Goal: Task Accomplishment & Management: Manage account settings

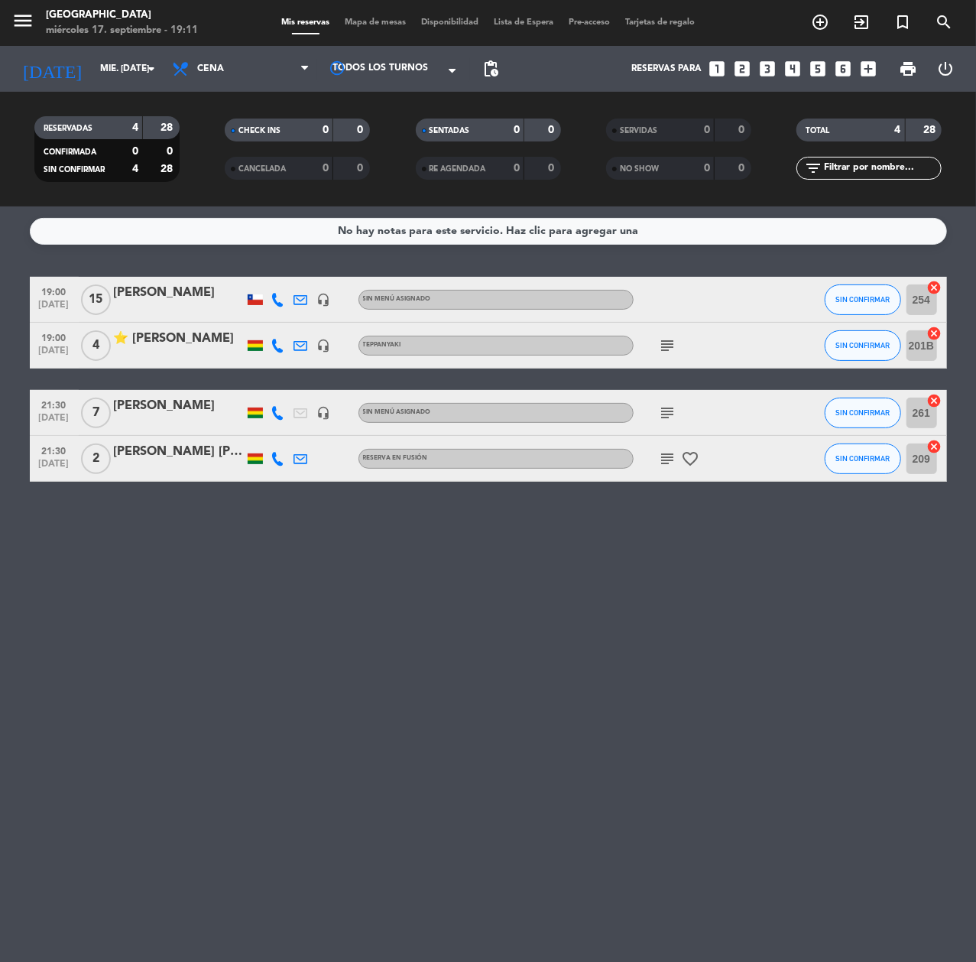
click at [740, 69] on icon "looks_two" at bounding box center [742, 69] width 20 height 20
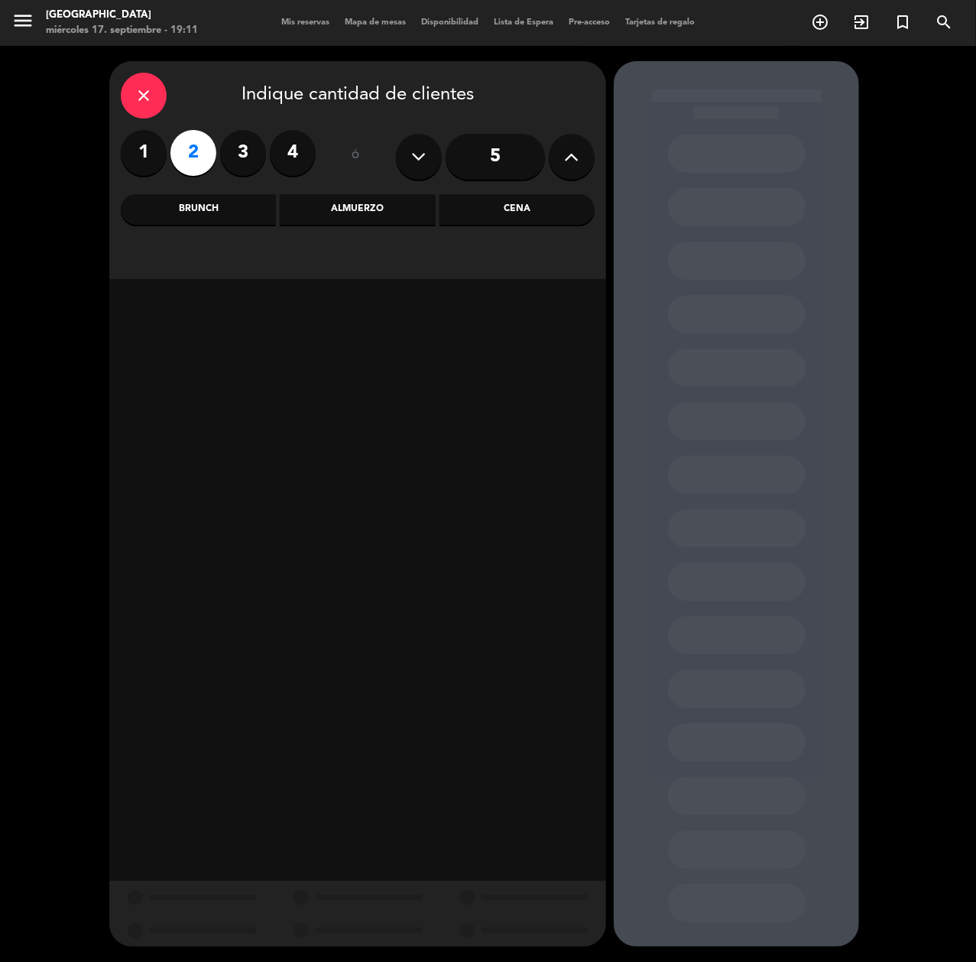
click at [350, 209] on div "Almuerzo" at bounding box center [357, 209] width 155 height 31
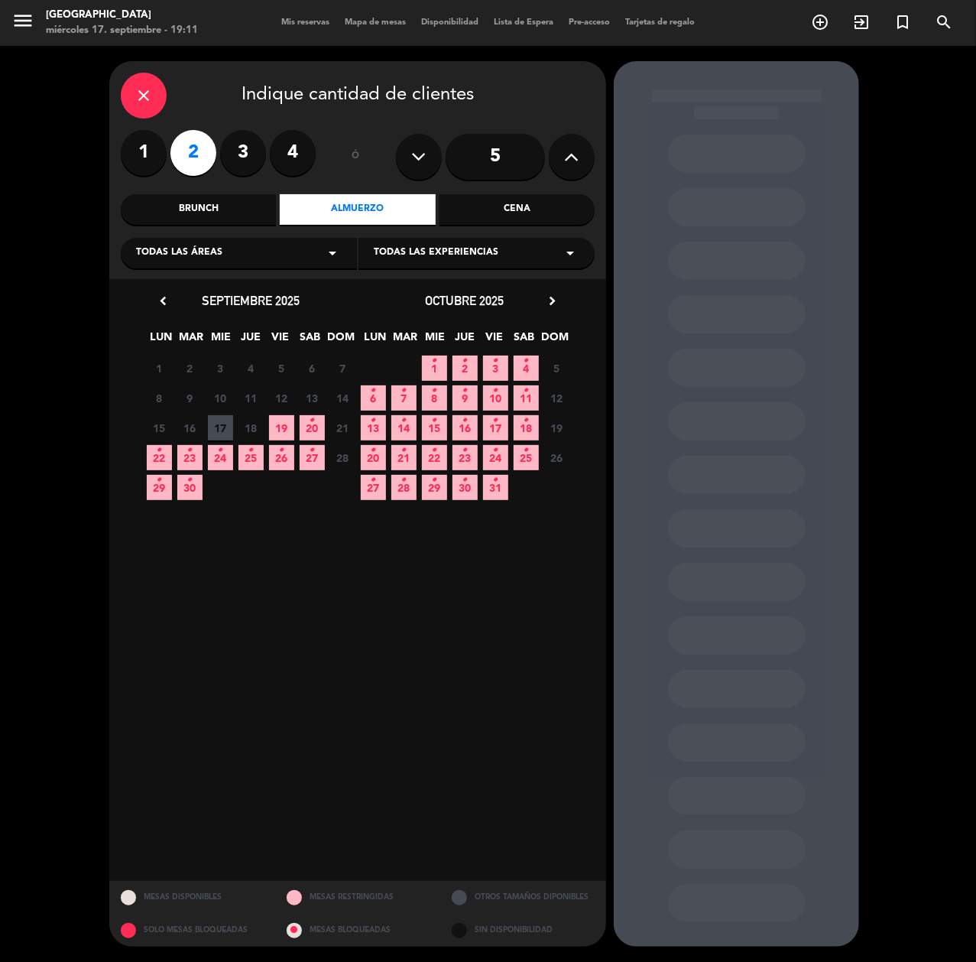
click at [297, 453] on div "22 • 23 • 24 • 25 • 26 • 27 • 28 Cerrado" at bounding box center [251, 458] width 214 height 30
click at [309, 462] on span "27 •" at bounding box center [312, 457] width 25 height 25
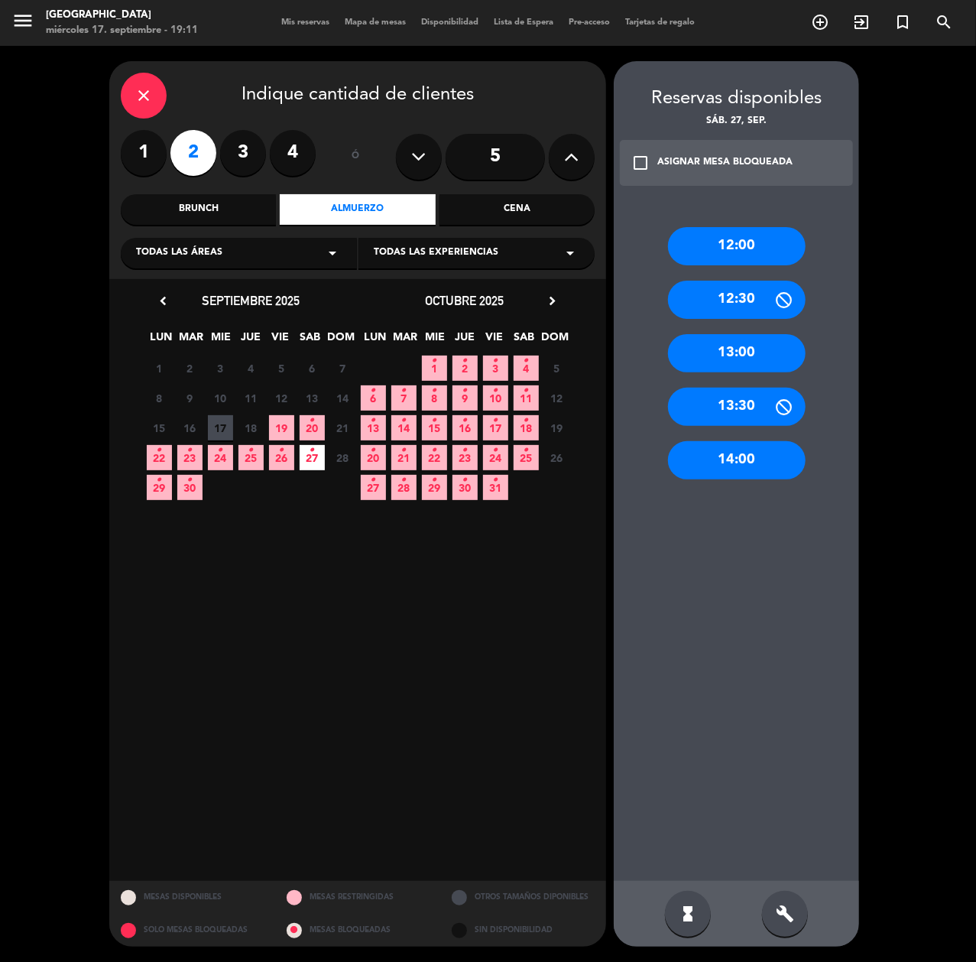
click at [743, 252] on div "12:00" at bounding box center [737, 246] width 138 height 38
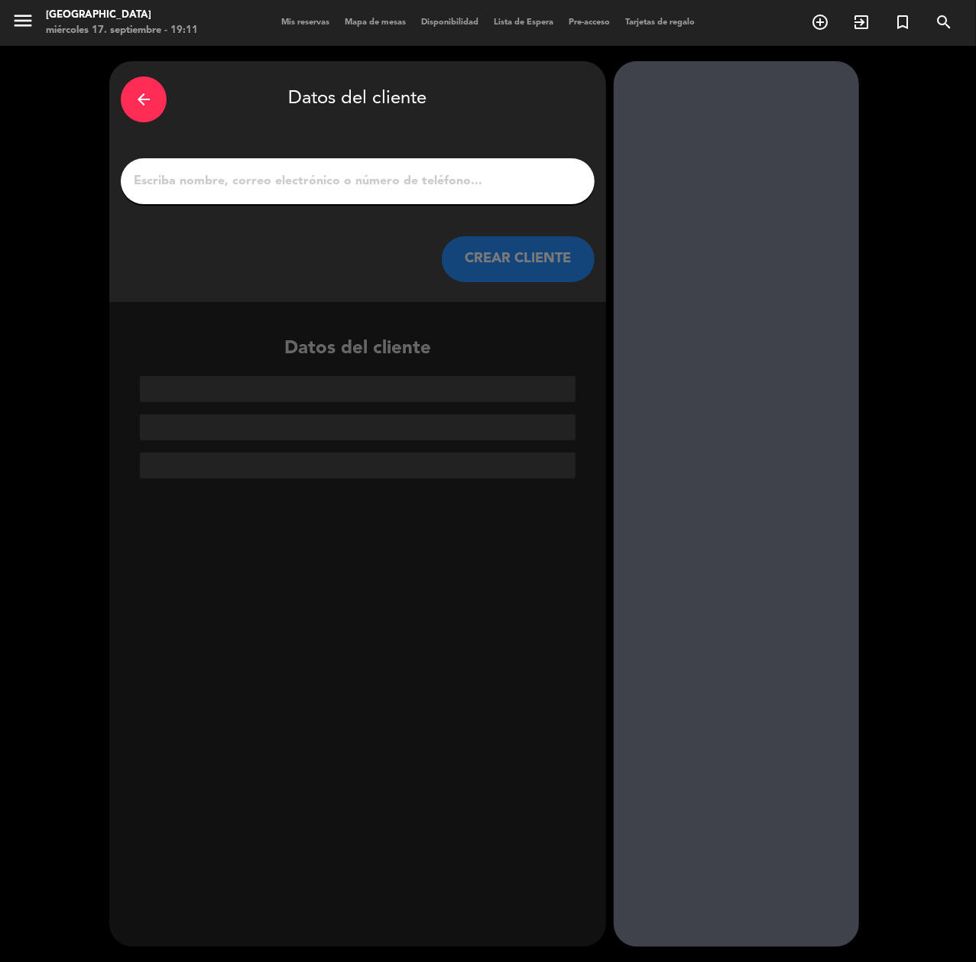
click at [465, 172] on input "1" at bounding box center [357, 180] width 451 height 21
paste input "[PERSON_NAME]"
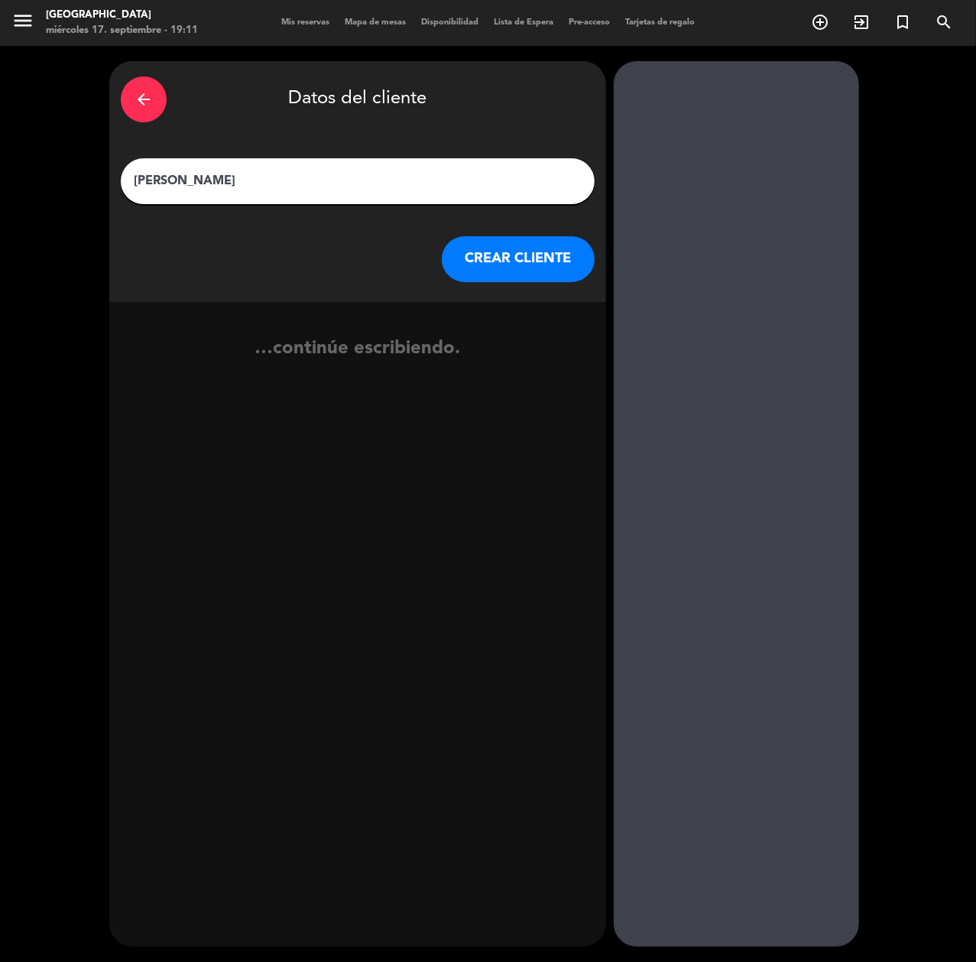
type input "[PERSON_NAME]"
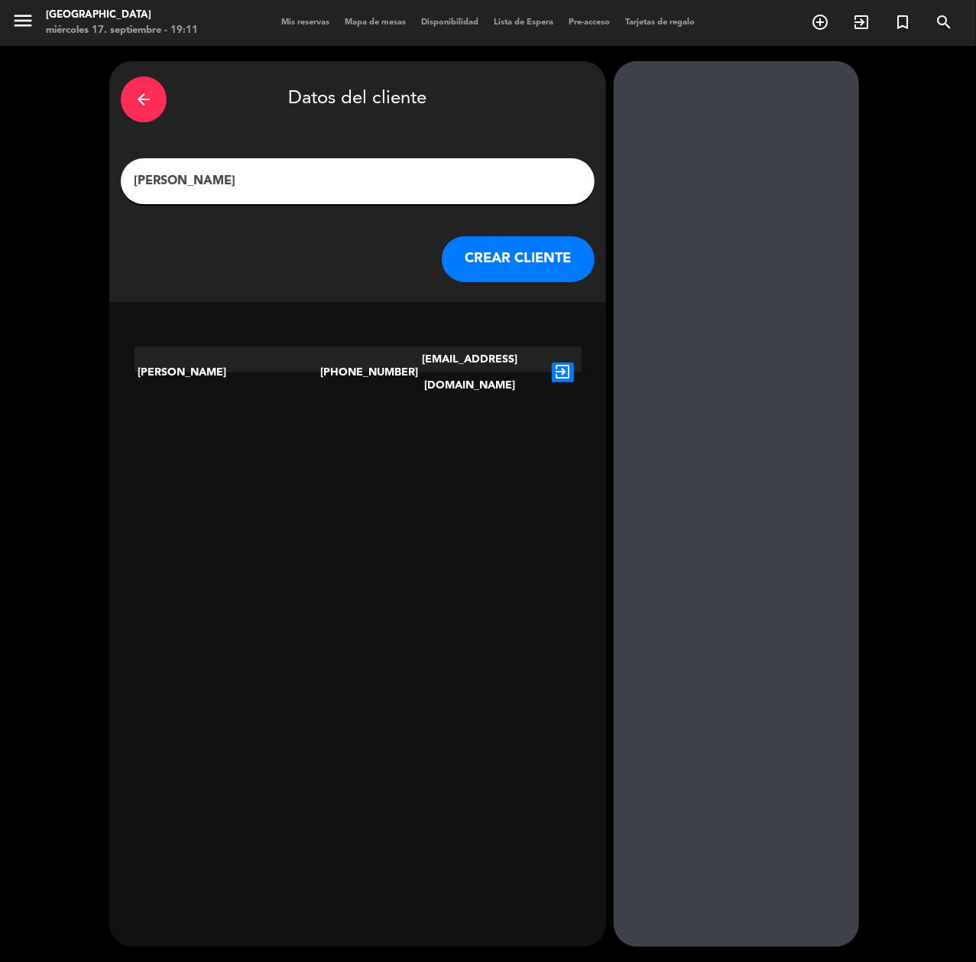
click at [578, 361] on div "exit_to_app" at bounding box center [562, 372] width 37 height 52
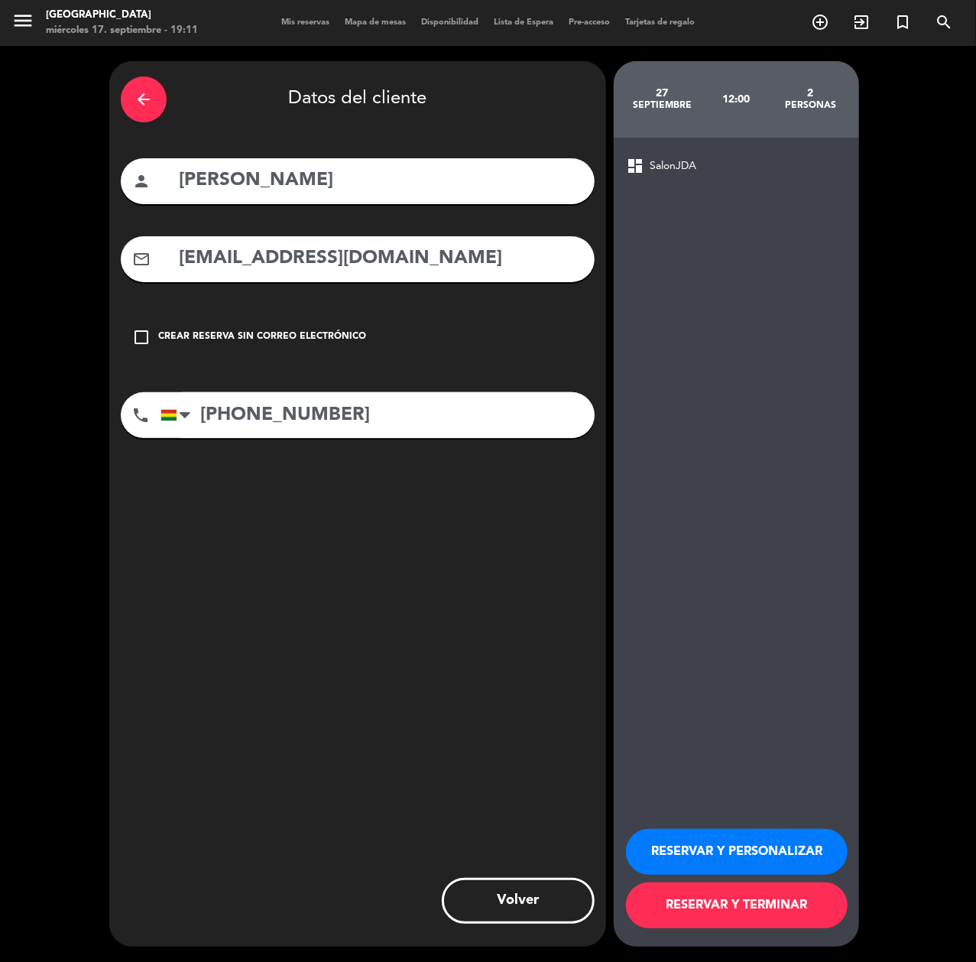
click at [754, 859] on button "RESERVAR Y PERSONALIZAR" at bounding box center [737, 852] width 222 height 46
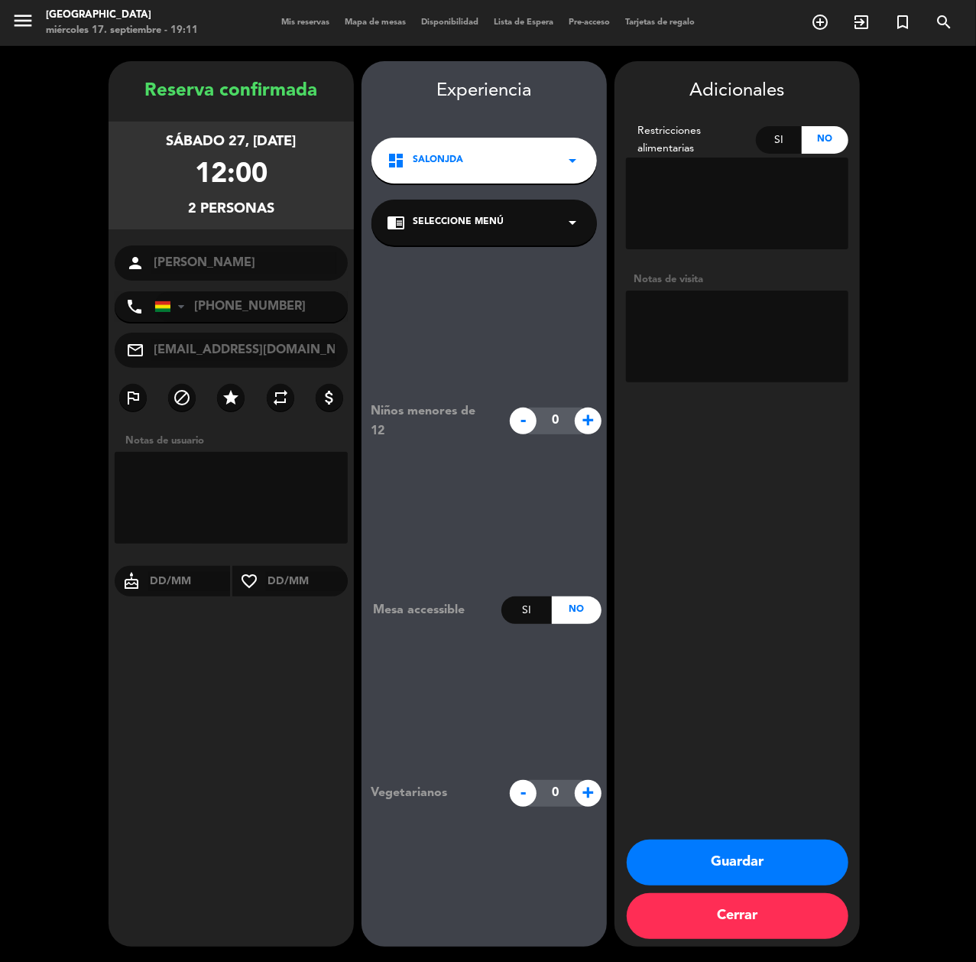
click at [790, 845] on button "Guardar" at bounding box center [738, 862] width 222 height 46
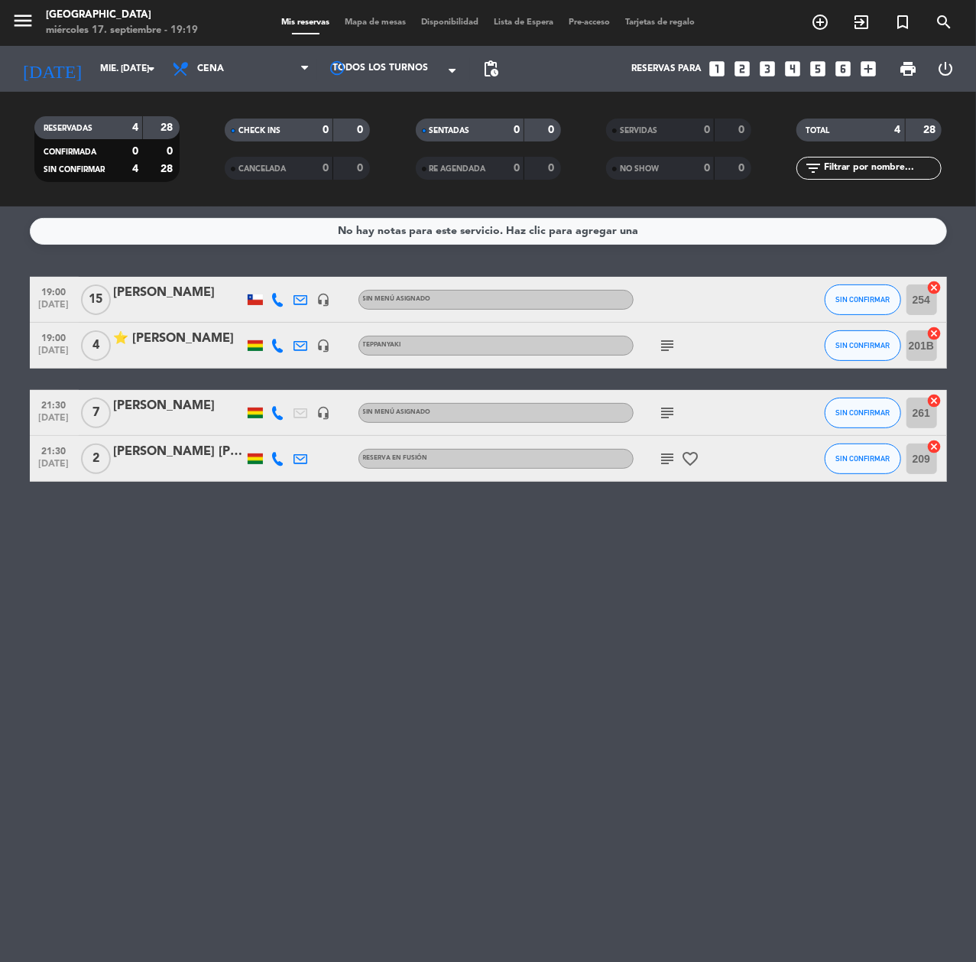
click at [820, 59] on icon "looks_5" at bounding box center [818, 69] width 20 height 20
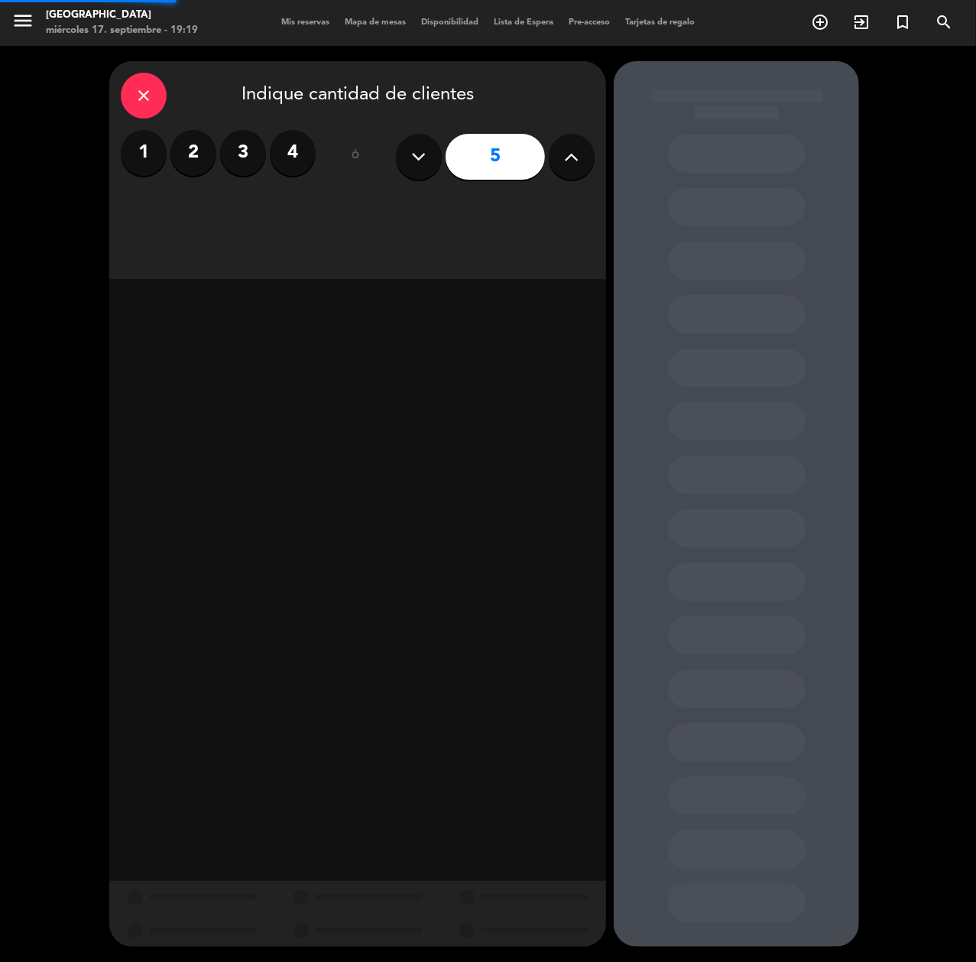
click at [819, 62] on div at bounding box center [736, 503] width 245 height 885
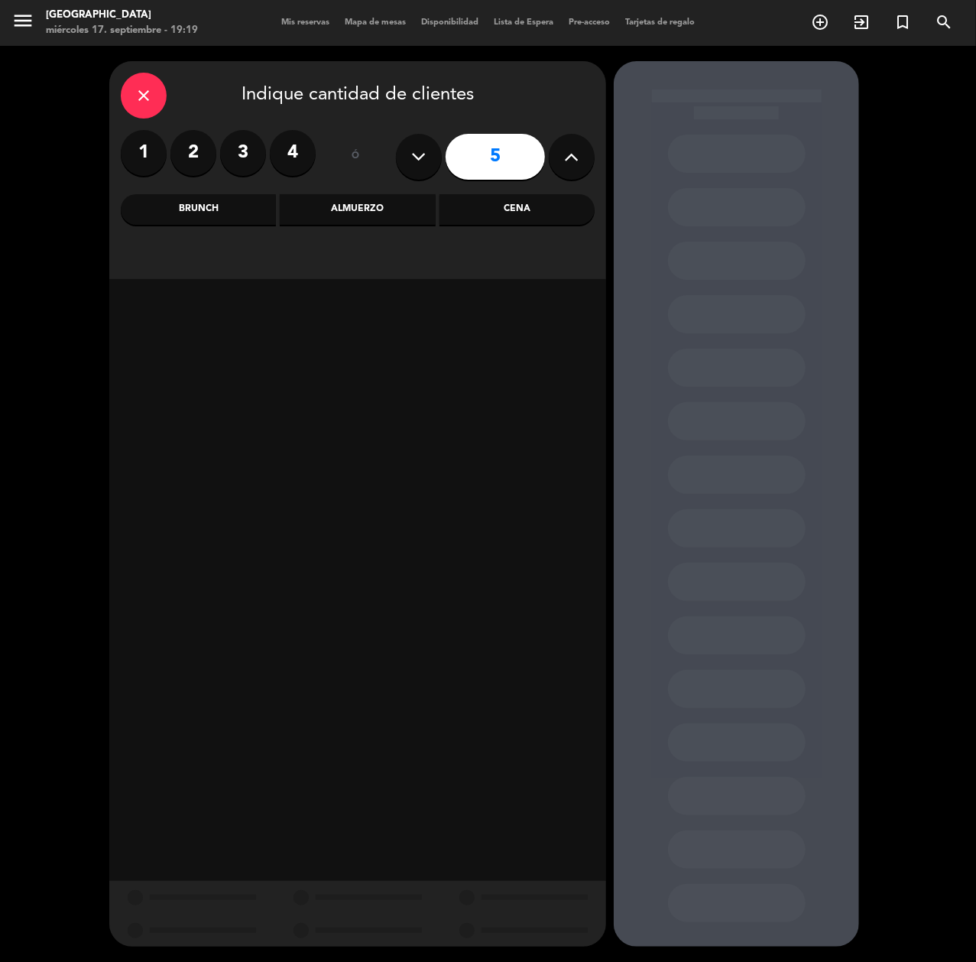
click at [376, 199] on div "Almuerzo" at bounding box center [357, 209] width 155 height 31
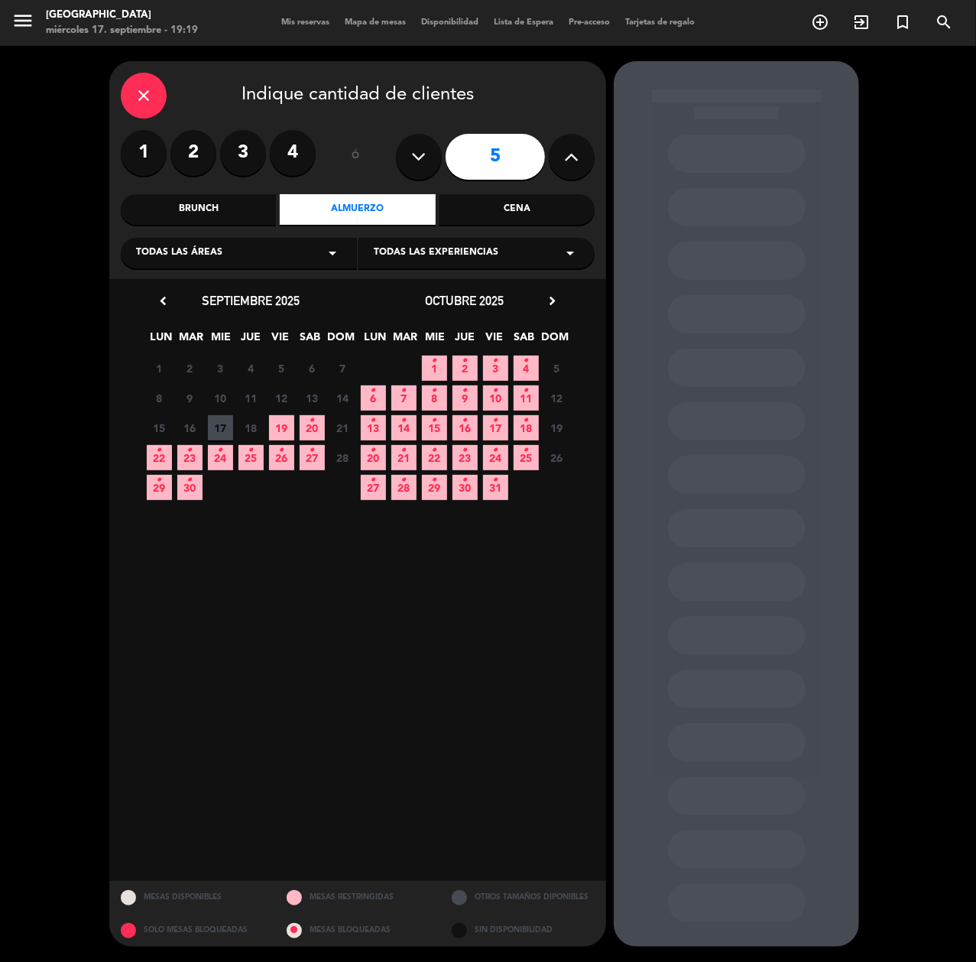
click at [313, 422] on icon "•" at bounding box center [312, 420] width 5 height 24
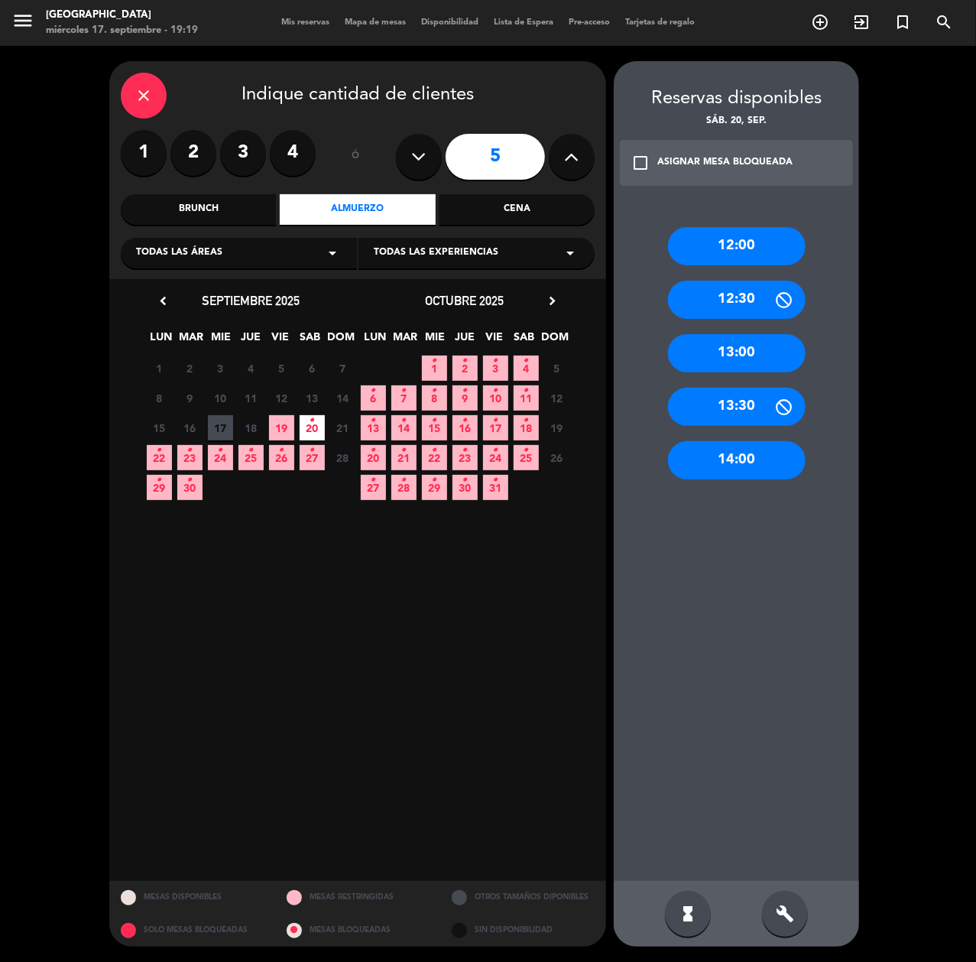
click at [754, 405] on div "13:30" at bounding box center [737, 407] width 138 height 38
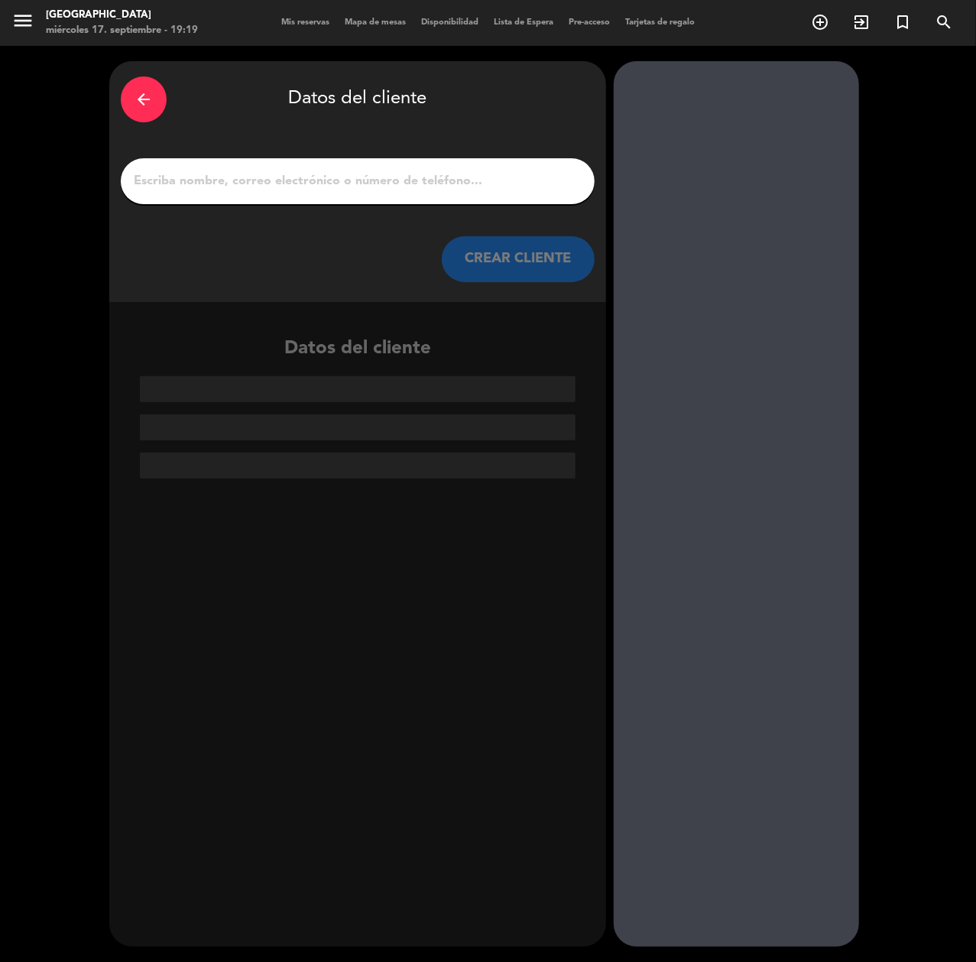
click at [487, 187] on input "1" at bounding box center [357, 180] width 451 height 21
paste input "[PERSON_NAME]"
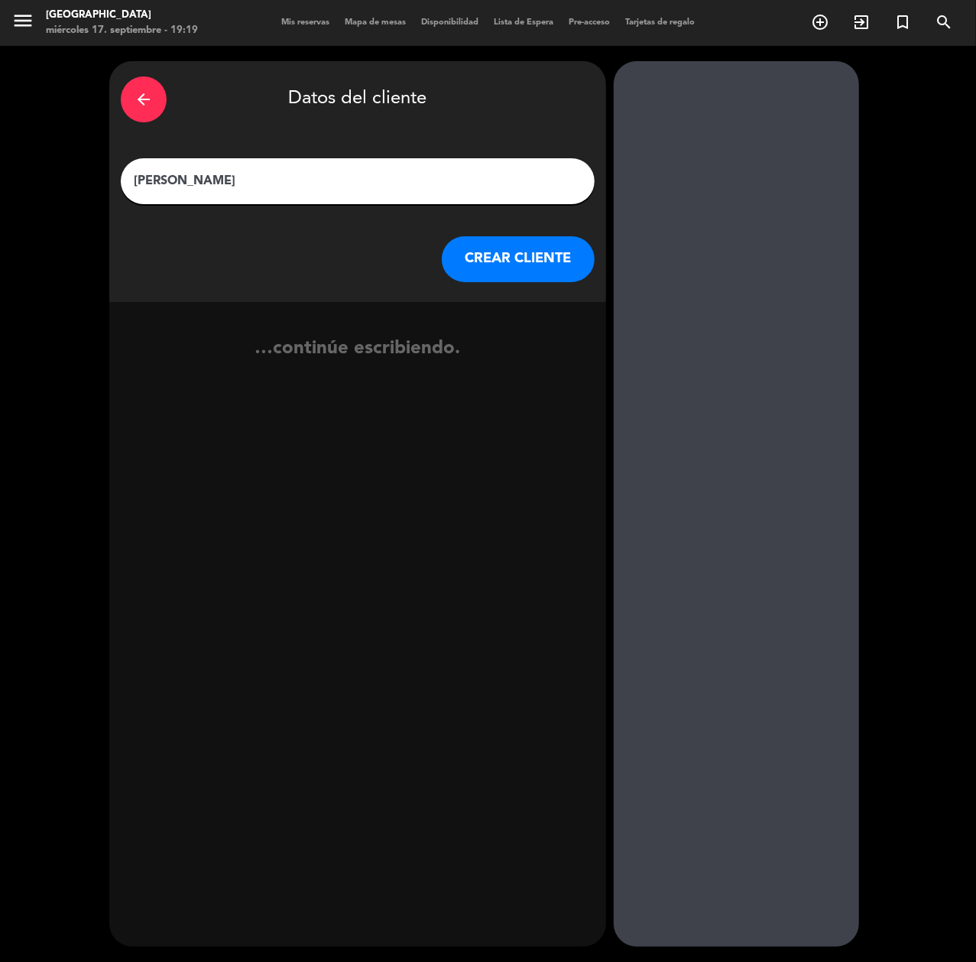
type input "[PERSON_NAME]"
click at [456, 260] on button "CREAR CLIENTE" at bounding box center [518, 259] width 153 height 46
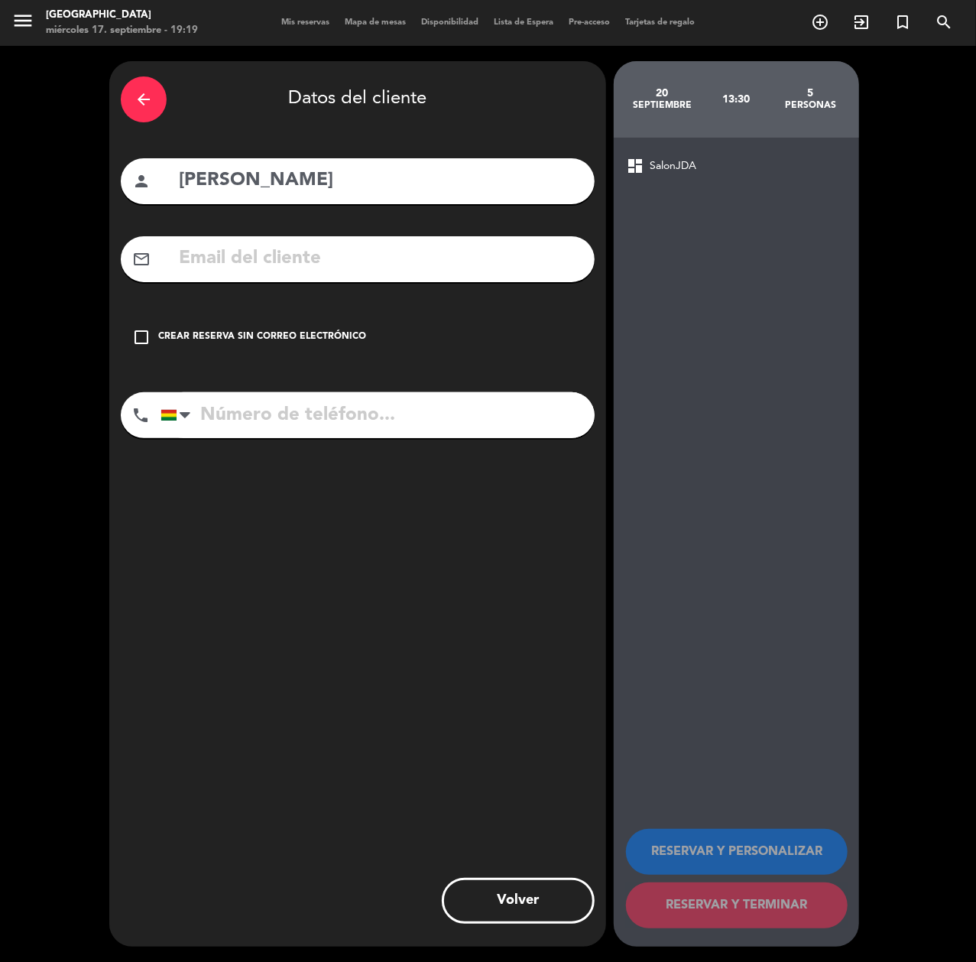
click at [456, 260] on input "text" at bounding box center [380, 258] width 406 height 31
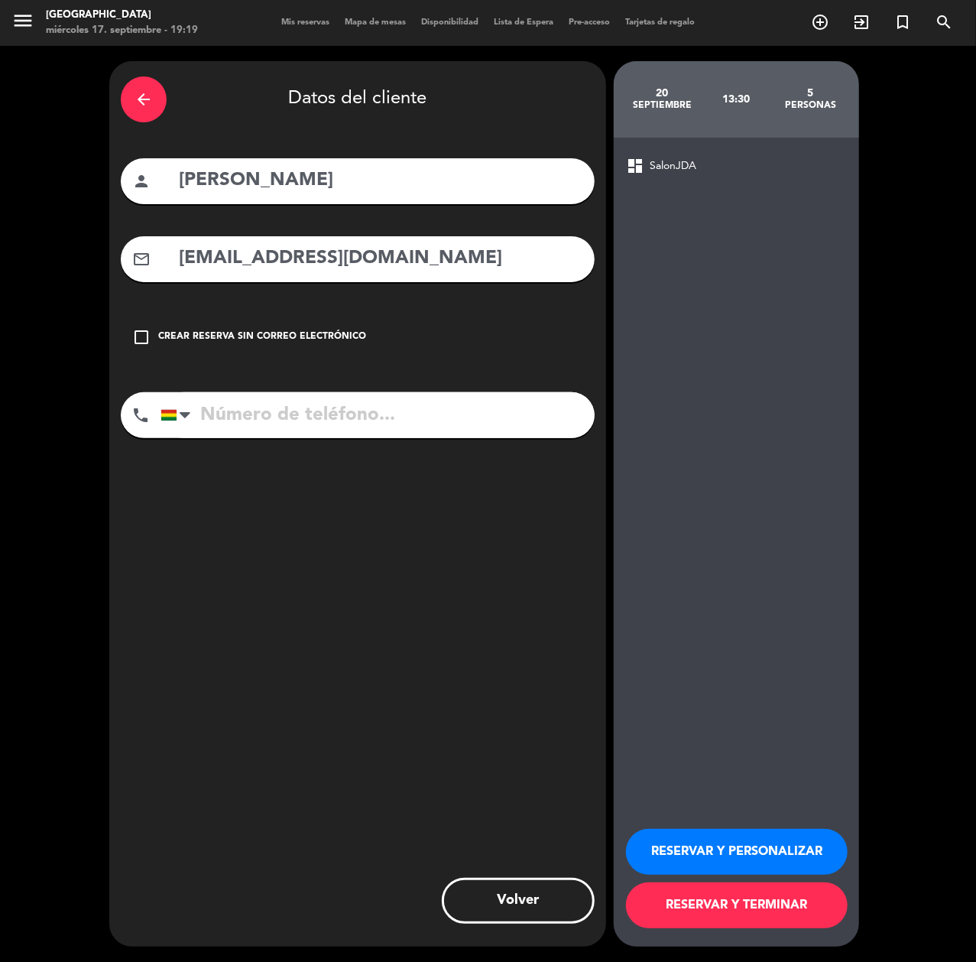
type input "[EMAIL_ADDRESS][DOMAIN_NAME]"
click at [441, 420] on input "tel" at bounding box center [378, 415] width 434 height 46
type input "78582380"
click at [705, 839] on button "RESERVAR Y PERSONALIZAR" at bounding box center [737, 852] width 222 height 46
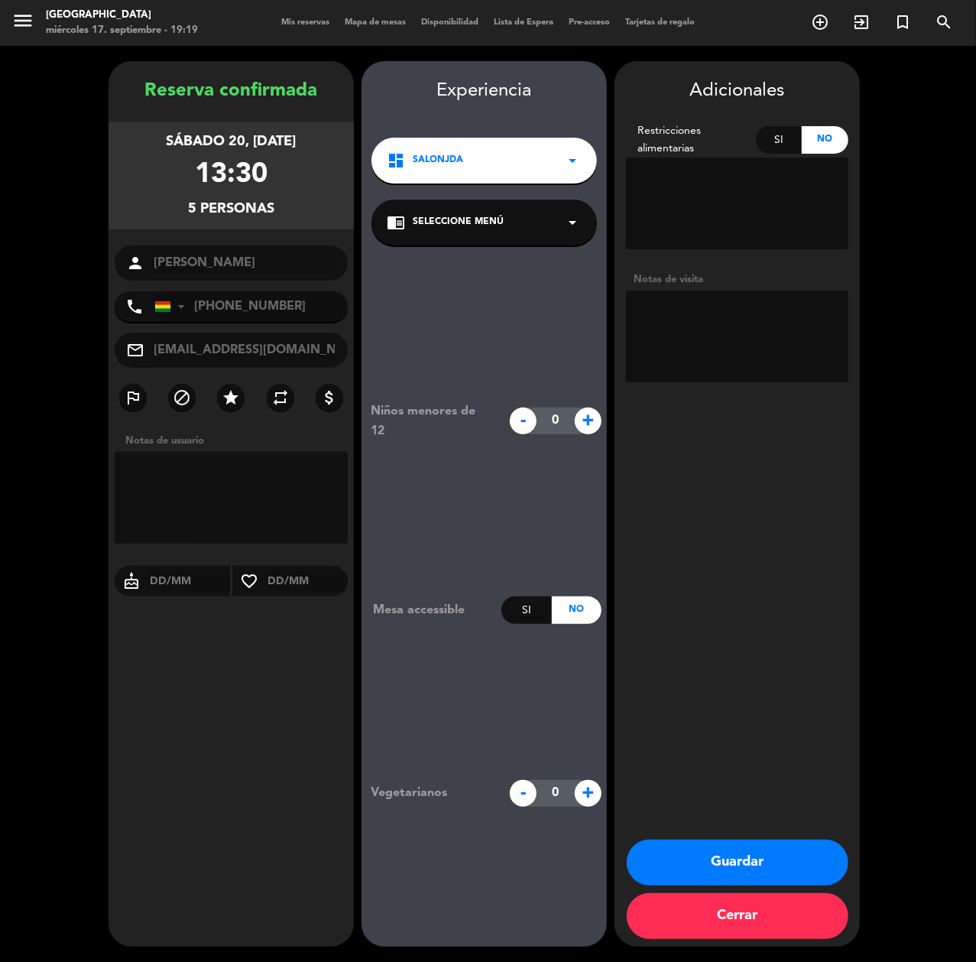
click at [752, 333] on textarea at bounding box center [737, 336] width 222 height 92
type textarea "cumple"
click at [767, 855] on button "Guardar" at bounding box center [738, 862] width 222 height 46
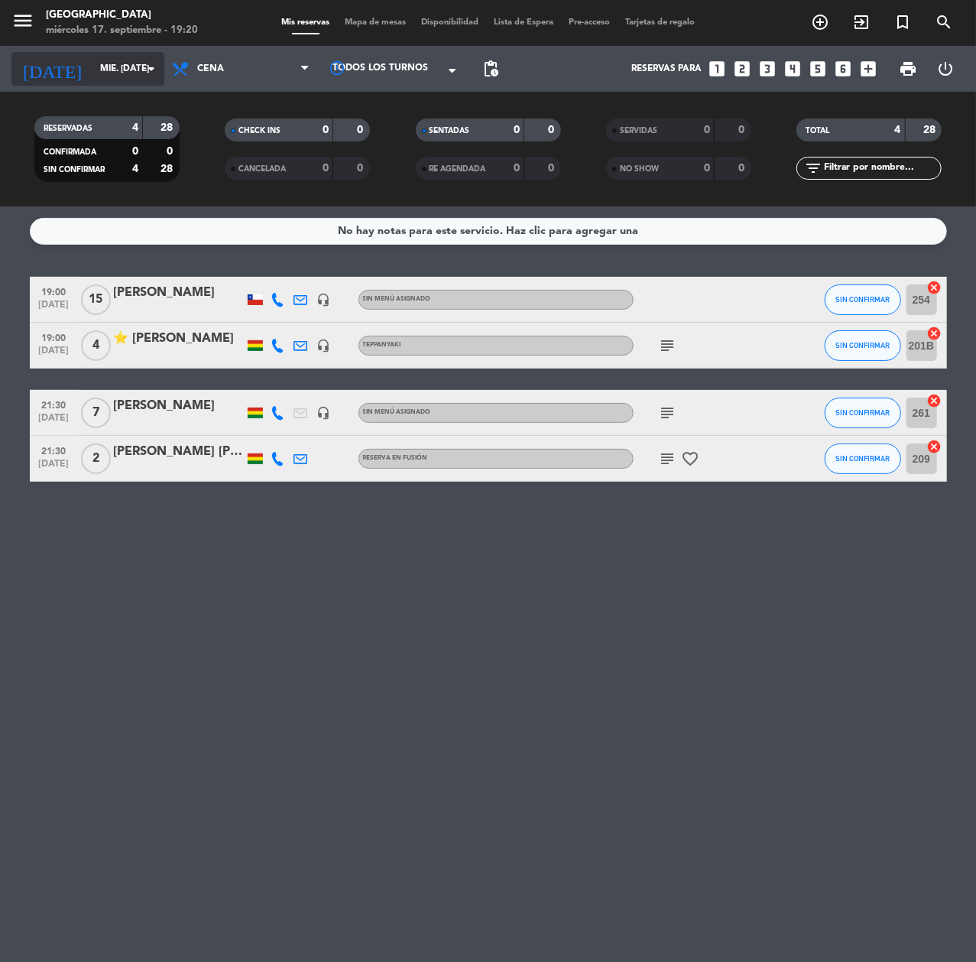
click at [92, 62] on input "mié. [DATE]" at bounding box center [152, 69] width 121 height 26
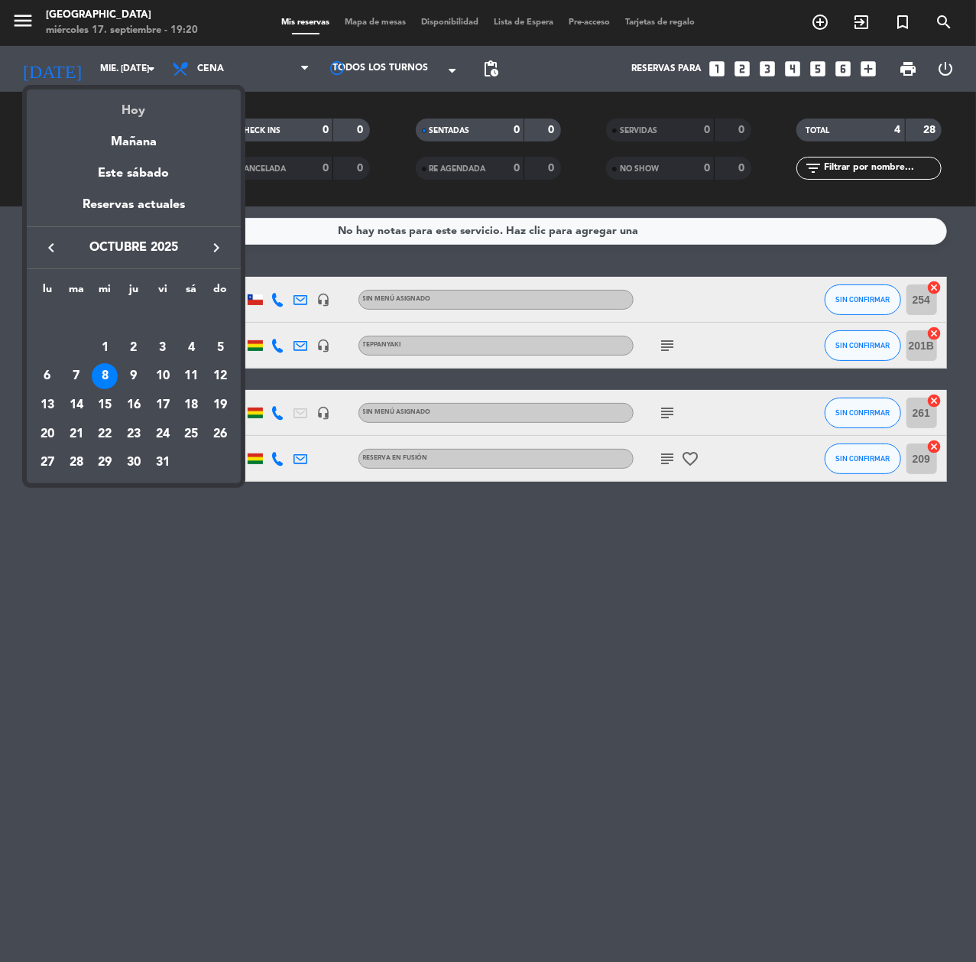
click at [138, 99] on div "Hoy" at bounding box center [134, 104] width 214 height 31
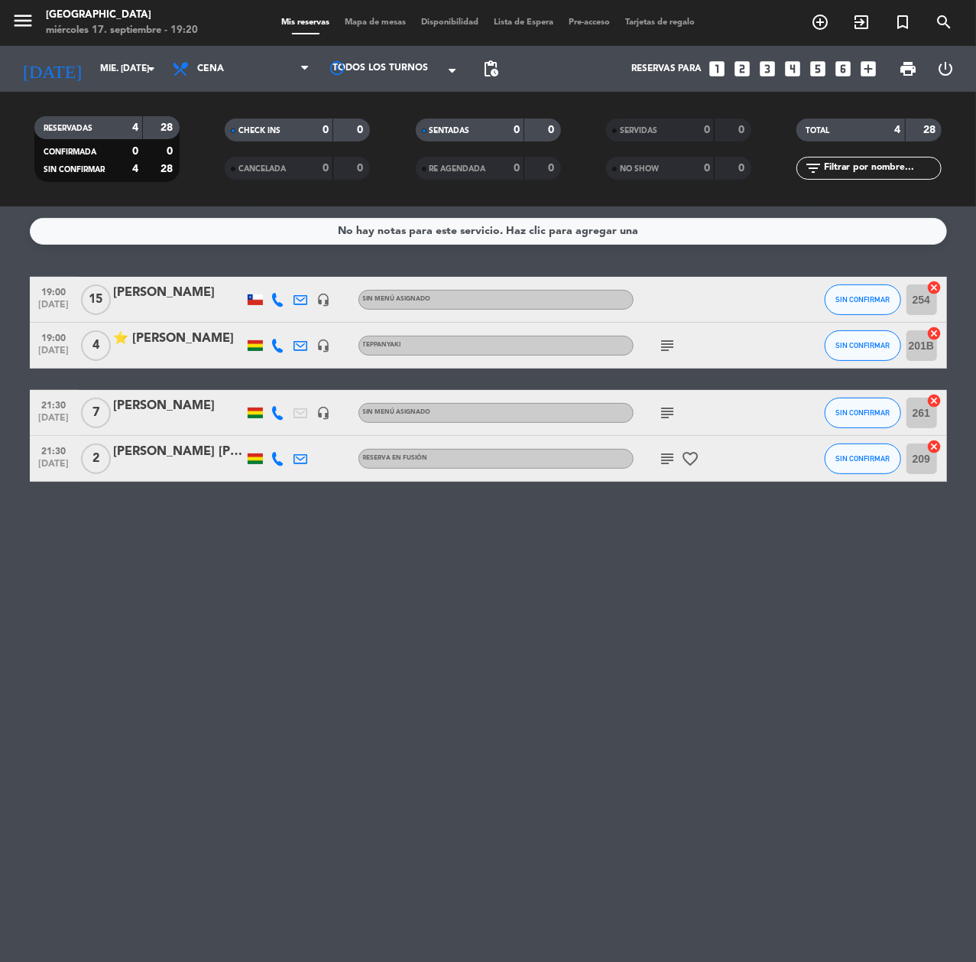
type input "mié. [DATE]"
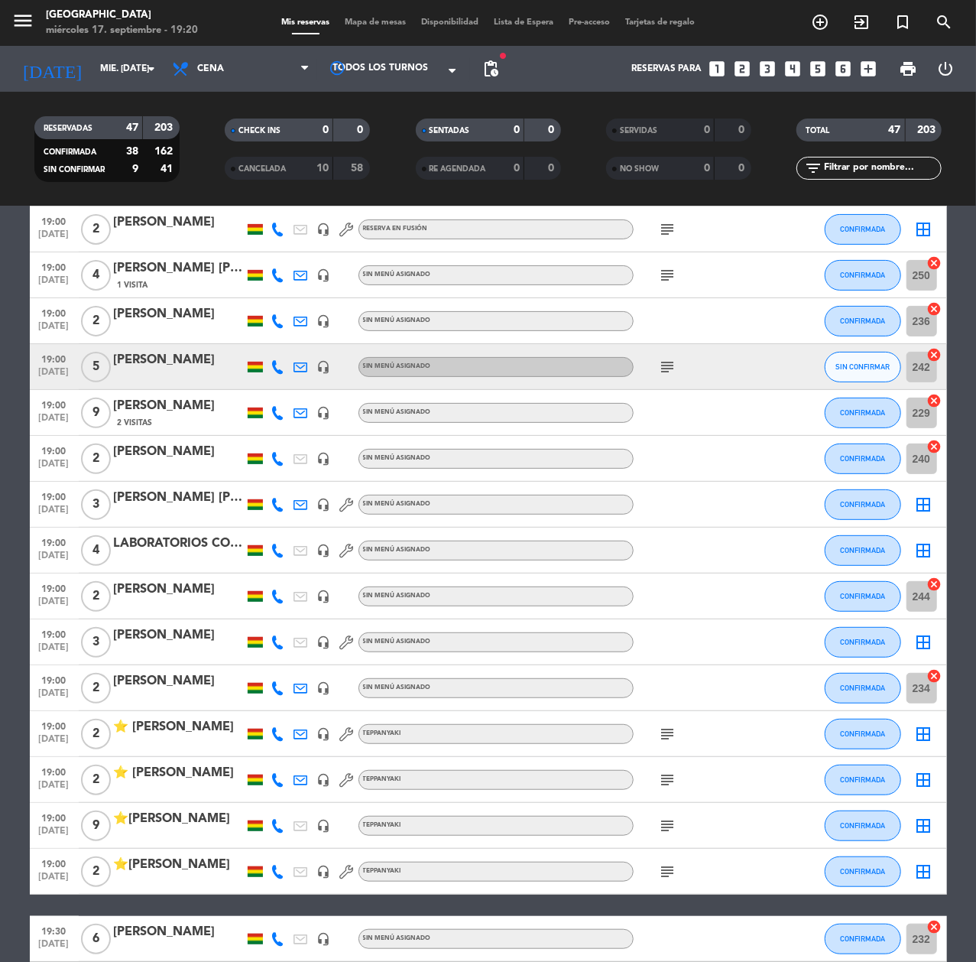
scroll to position [407, 0]
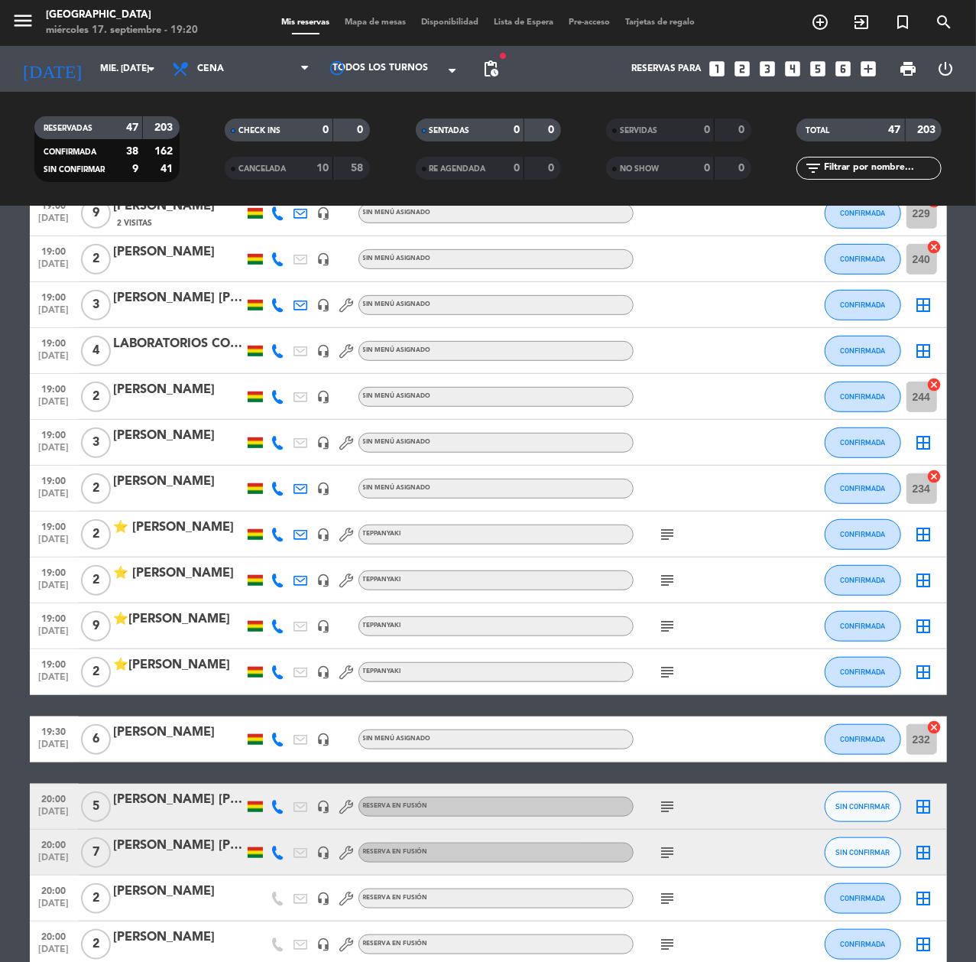
click at [273, 579] on icon at bounding box center [278, 580] width 14 height 14
click at [288, 553] on span "content_paste" at bounding box center [293, 553] width 11 height 11
click at [275, 670] on icon at bounding box center [278, 672] width 14 height 14
click at [261, 643] on span "Copiar" at bounding box center [270, 646] width 32 height 16
click at [273, 670] on icon at bounding box center [278, 672] width 14 height 14
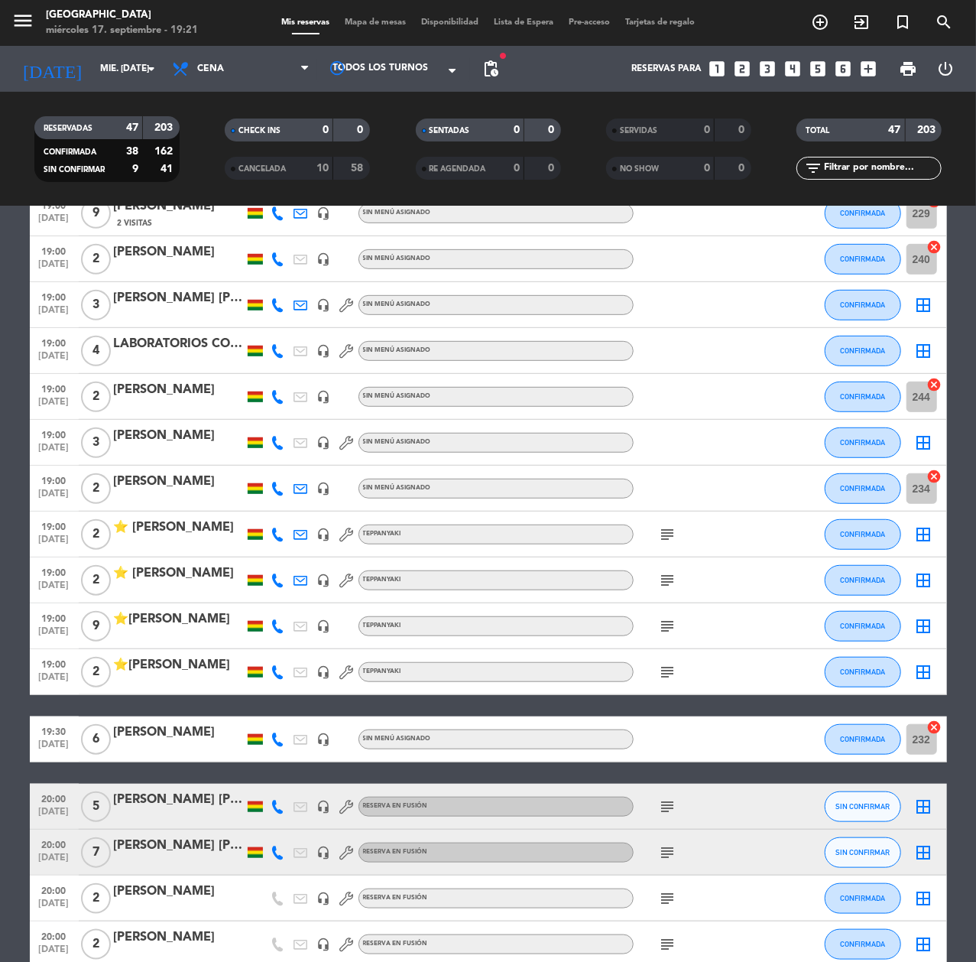
click at [273, 670] on icon at bounding box center [278, 672] width 14 height 14
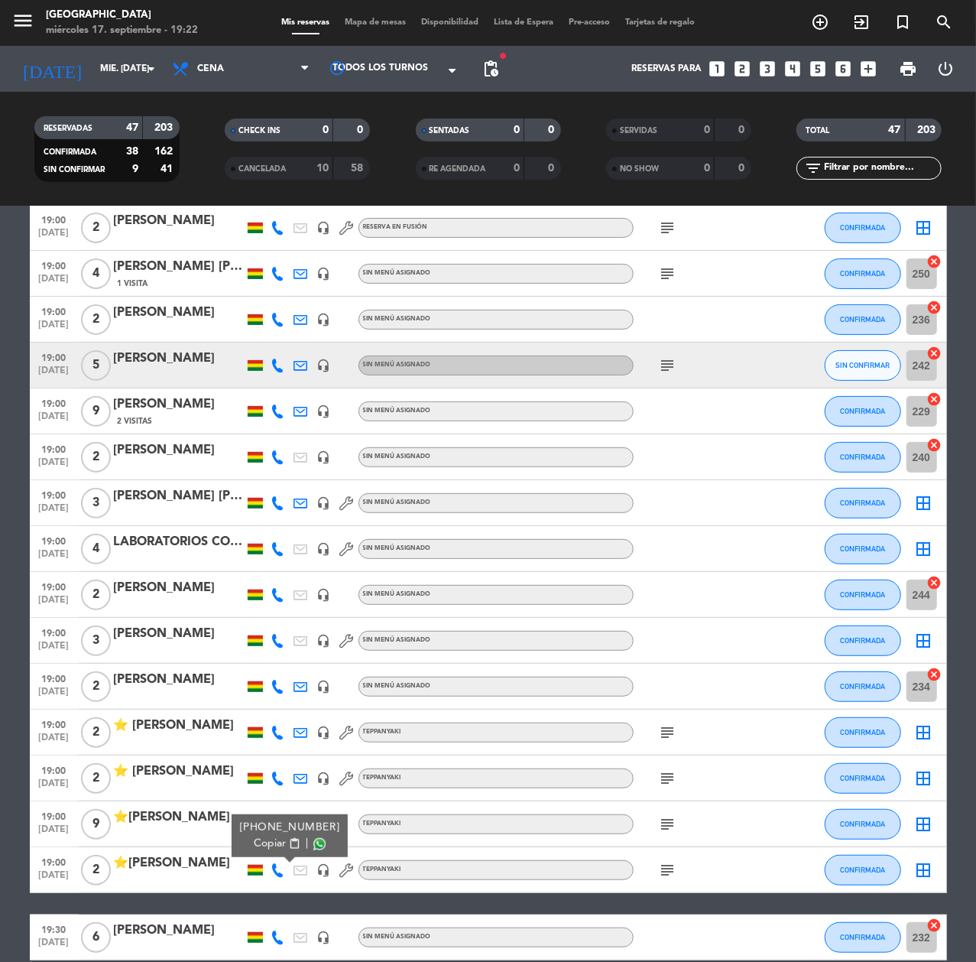
scroll to position [203, 0]
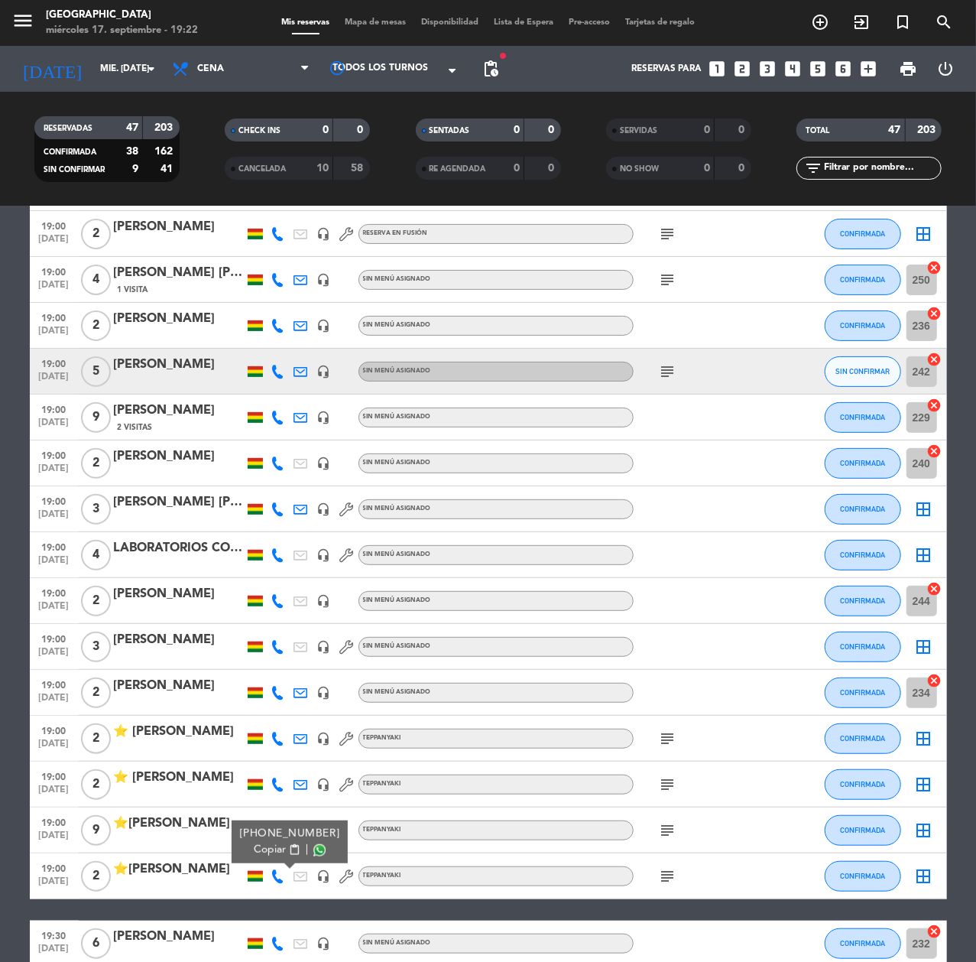
click at [505, 823] on div "Teppanyaki" at bounding box center [496, 830] width 275 height 20
click at [268, 821] on div at bounding box center [278, 829] width 23 height 45
click at [270, 823] on div at bounding box center [278, 829] width 23 height 45
click at [274, 826] on icon at bounding box center [278, 830] width 14 height 14
click at [271, 796] on span "Copiar" at bounding box center [270, 804] width 32 height 16
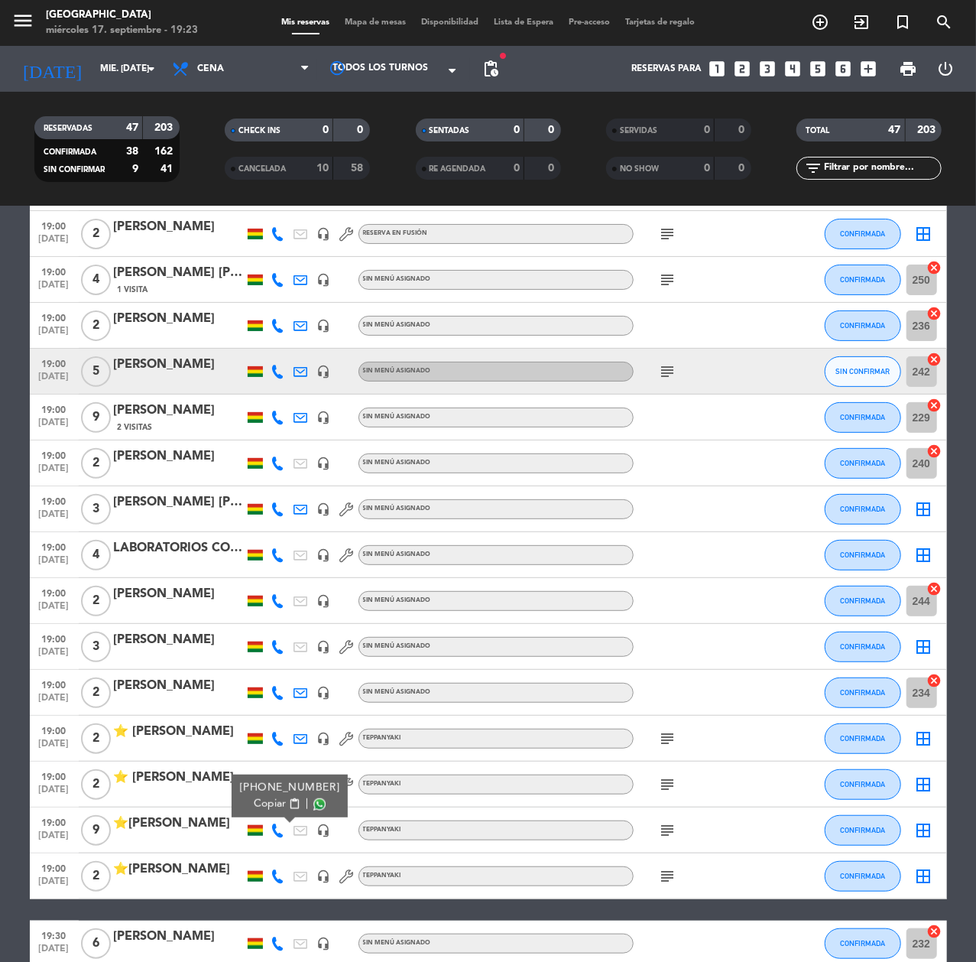
click at [277, 414] on icon at bounding box center [278, 417] width 14 height 14
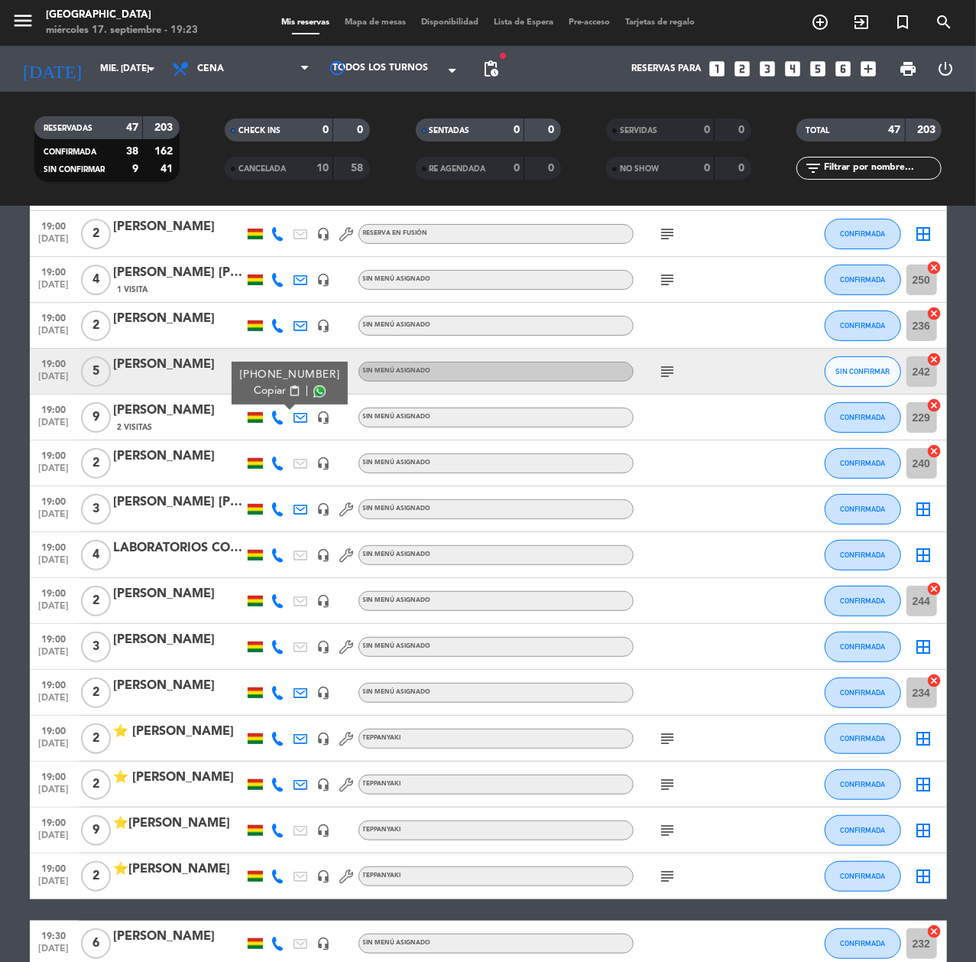
click at [261, 395] on span "Copiar" at bounding box center [270, 391] width 32 height 16
click at [283, 832] on icon at bounding box center [278, 830] width 14 height 14
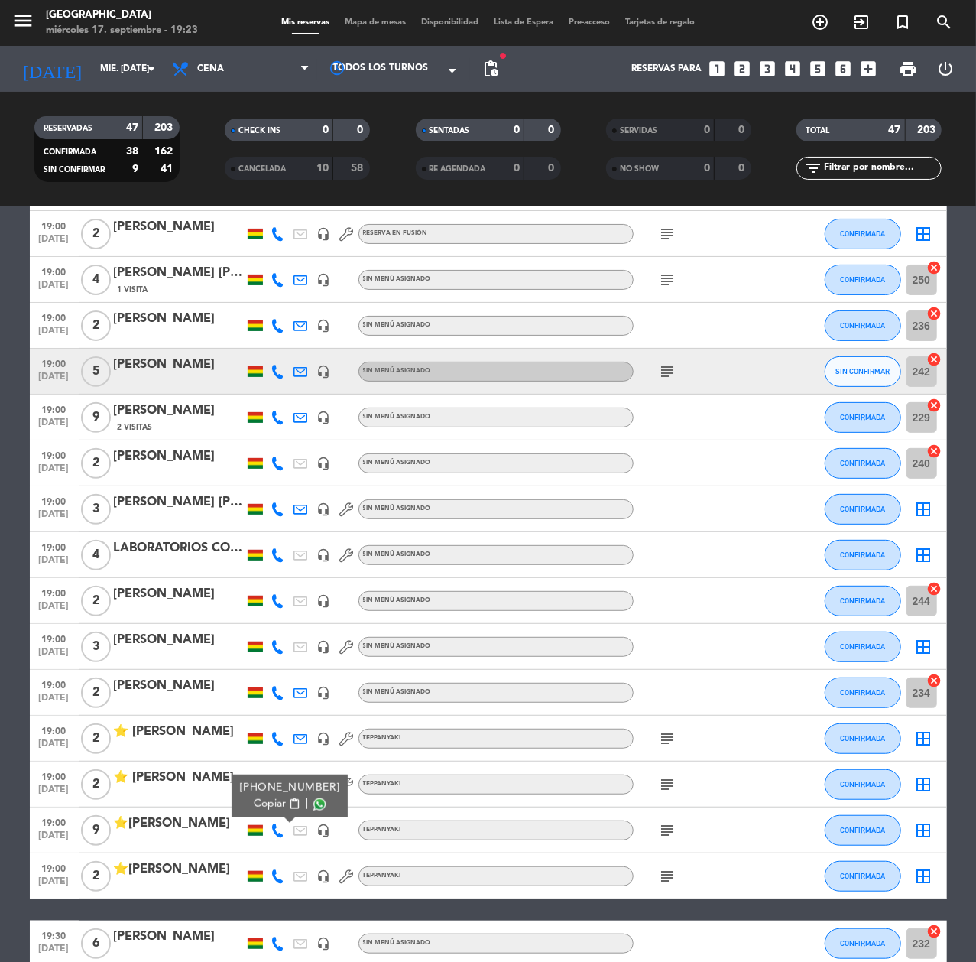
click at [267, 809] on span "Copiar" at bounding box center [270, 804] width 32 height 16
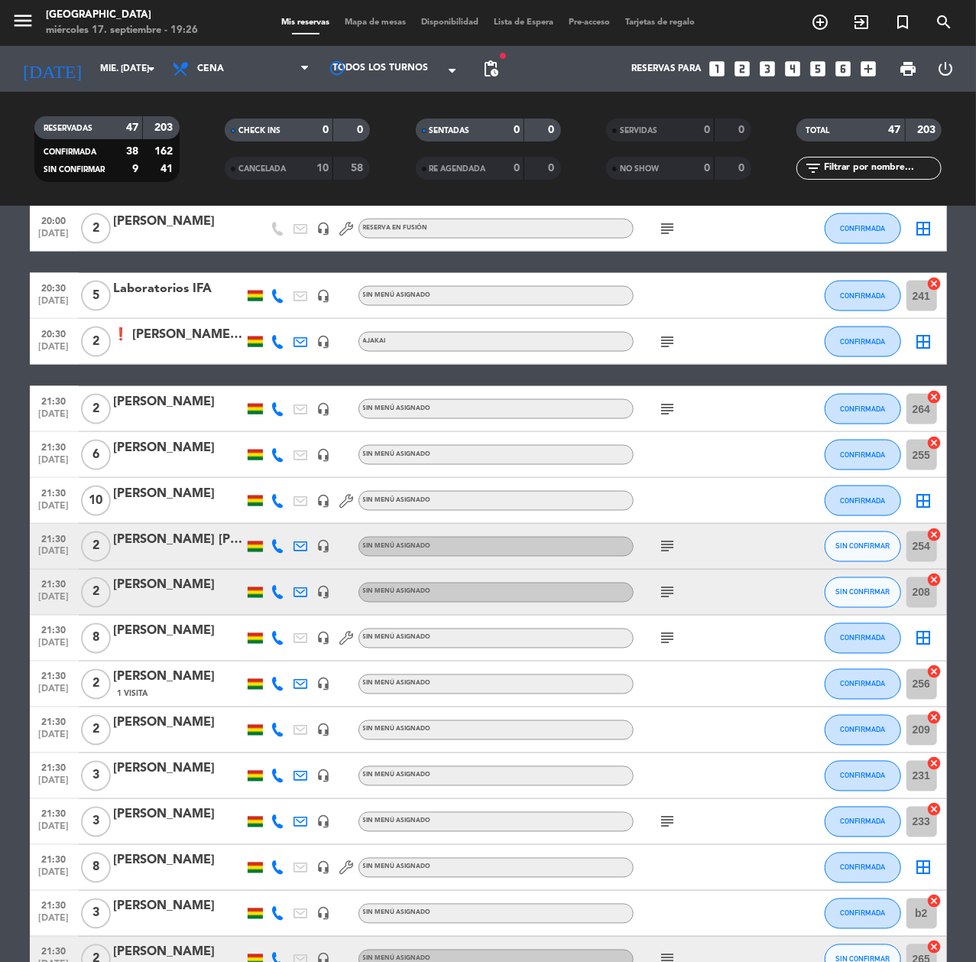
scroll to position [1631, 0]
